Goal: Find specific page/section: Find specific page/section

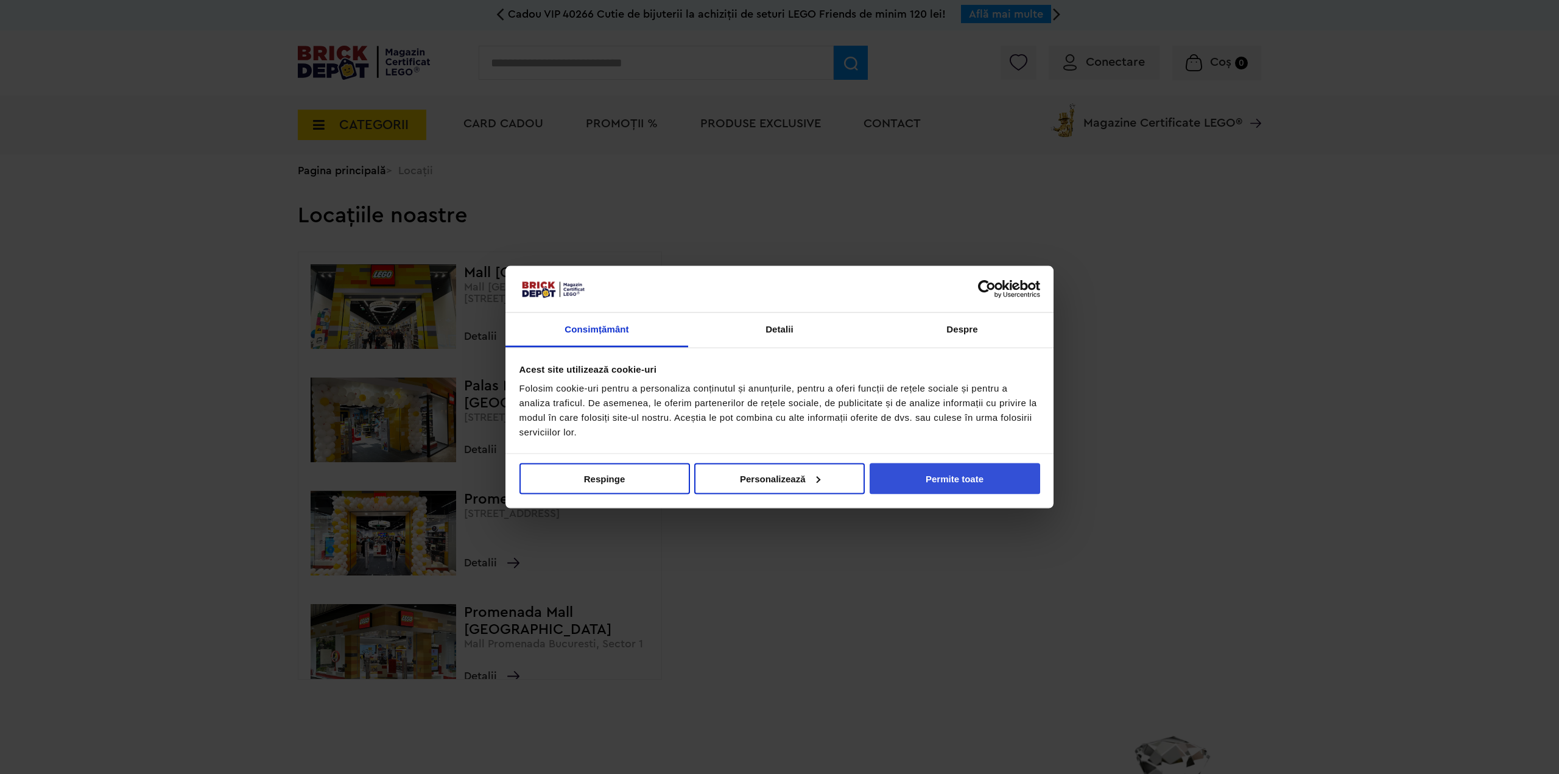
click at [932, 476] on button "Permite toate" at bounding box center [955, 478] width 171 height 31
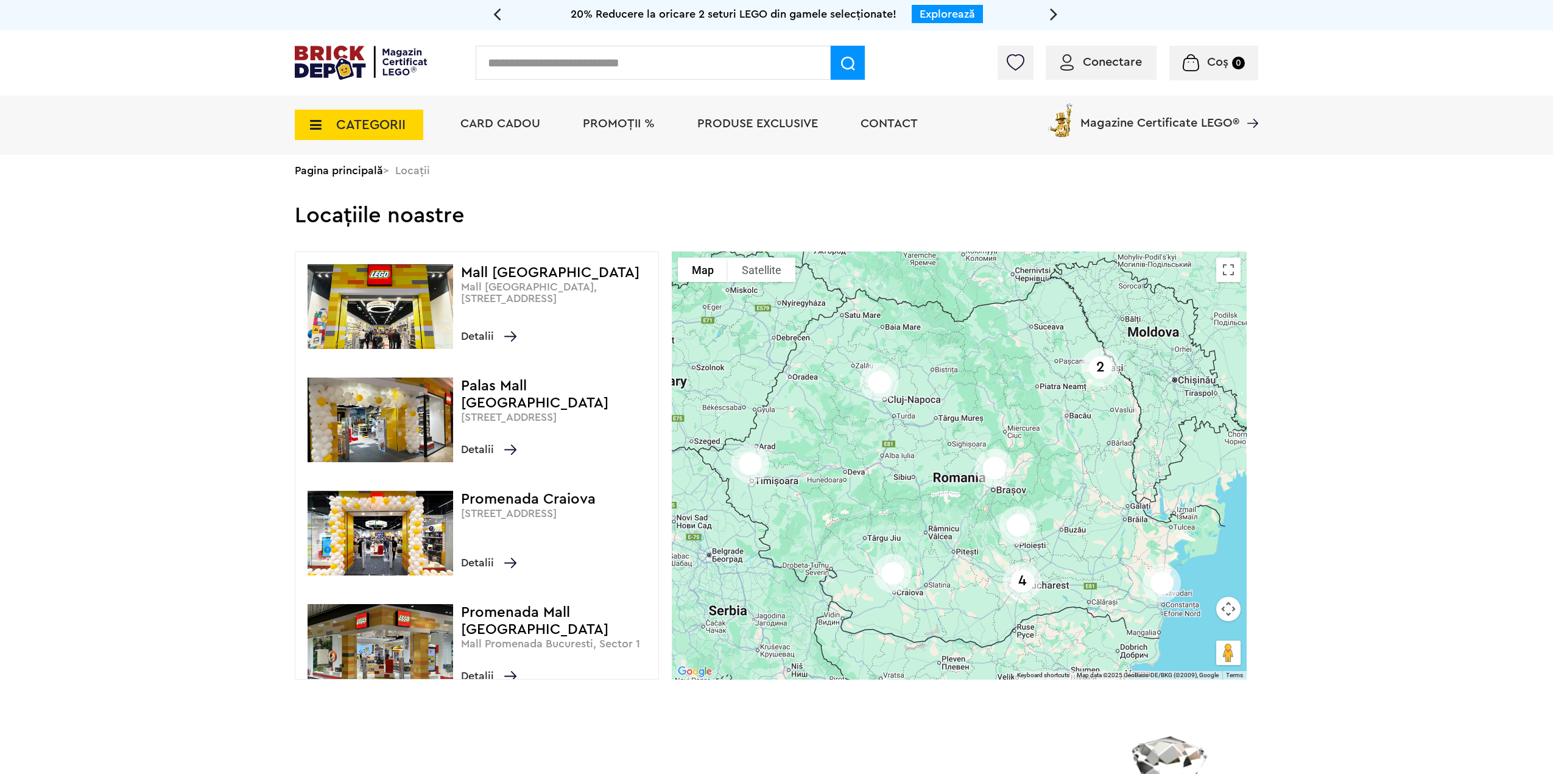
click at [1163, 128] on span "Magazine Certificate LEGO®" at bounding box center [1159, 115] width 159 height 28
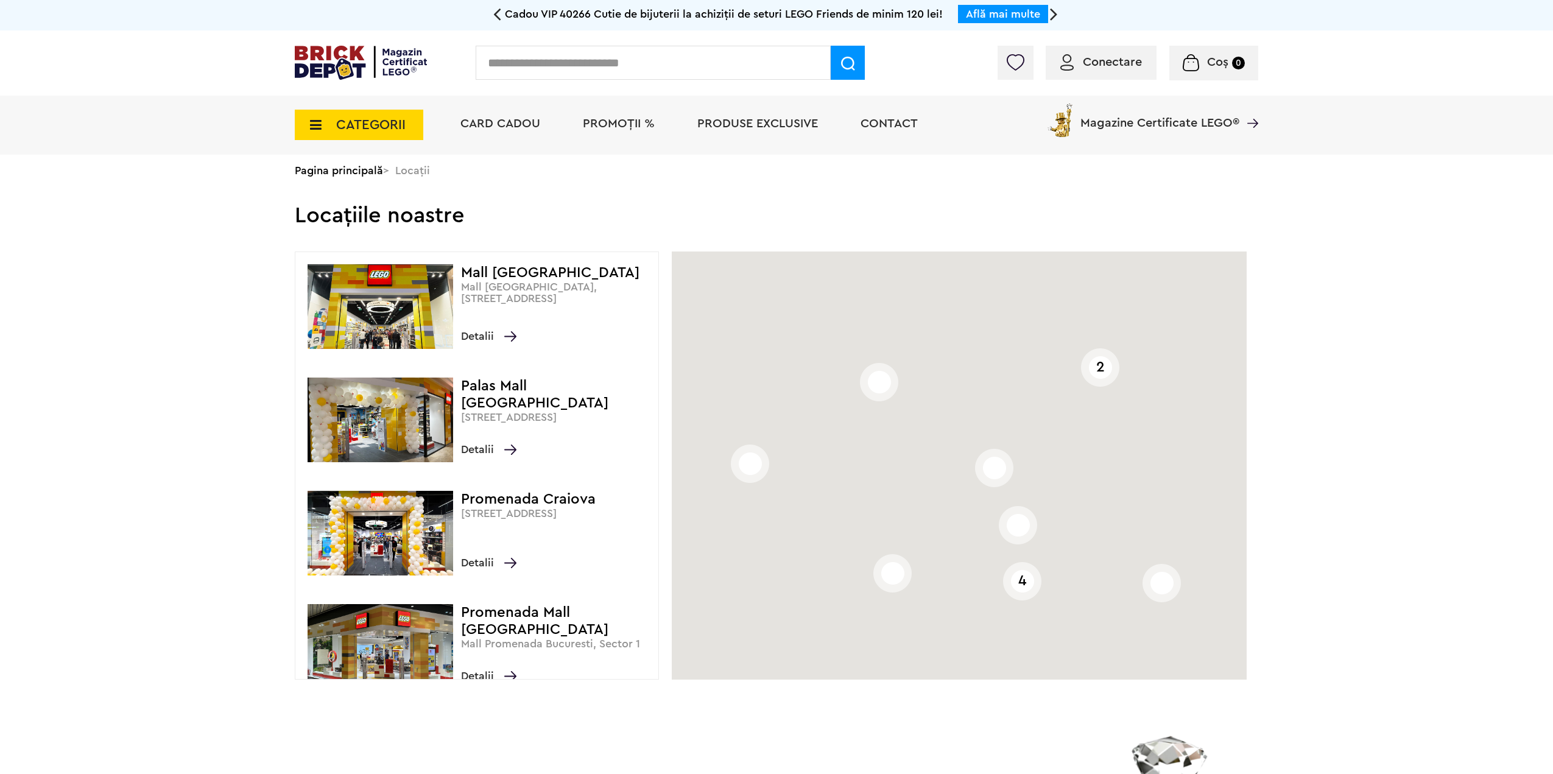
click at [513, 83] on div "Conectare Coș 0" at bounding box center [776, 62] width 1553 height 65
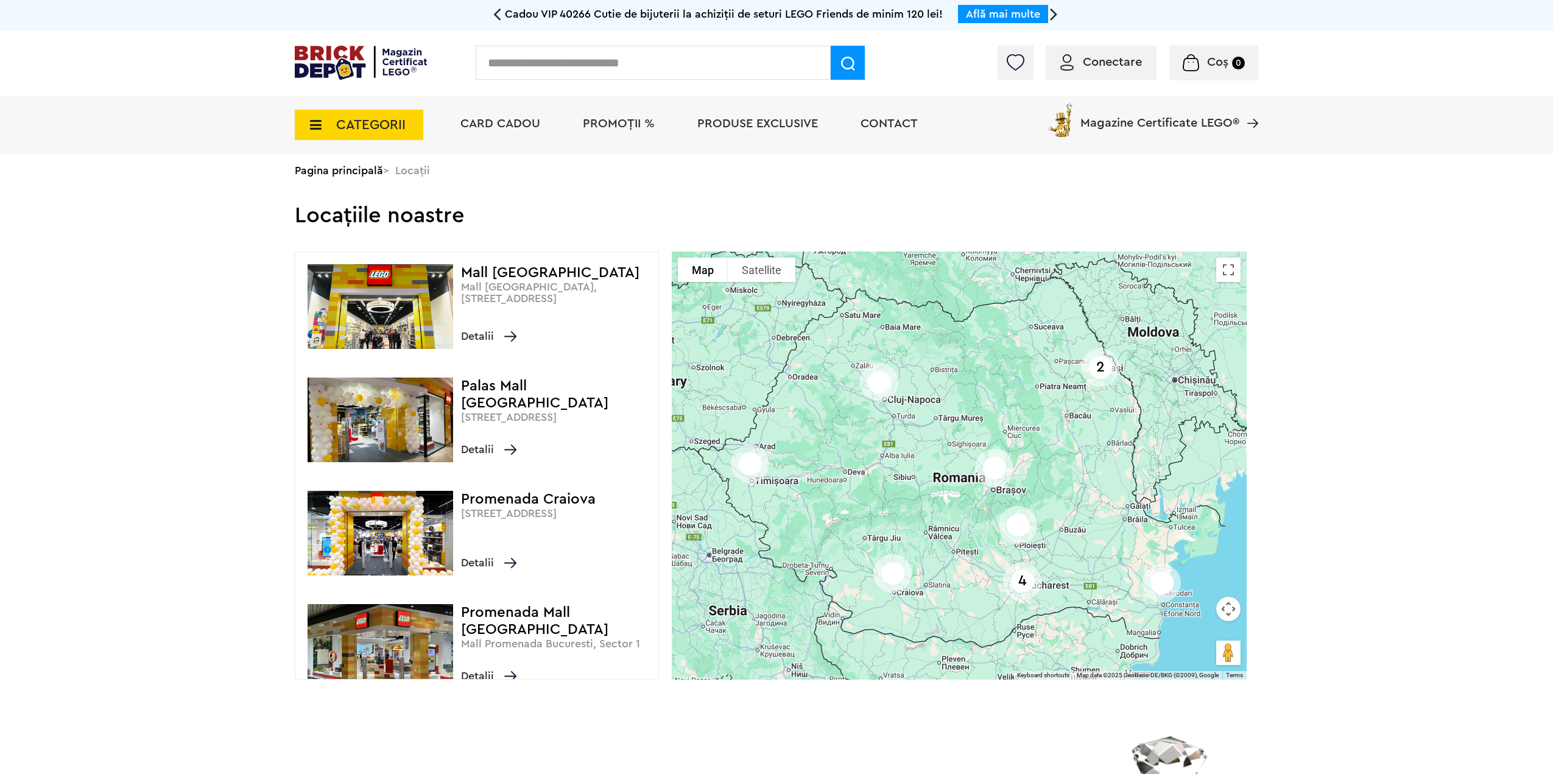
click at [516, 140] on li "Card Cadou" at bounding box center [500, 125] width 104 height 59
click at [513, 121] on span "Card Cadou" at bounding box center [500, 124] width 80 height 12
